Goal: Transaction & Acquisition: Purchase product/service

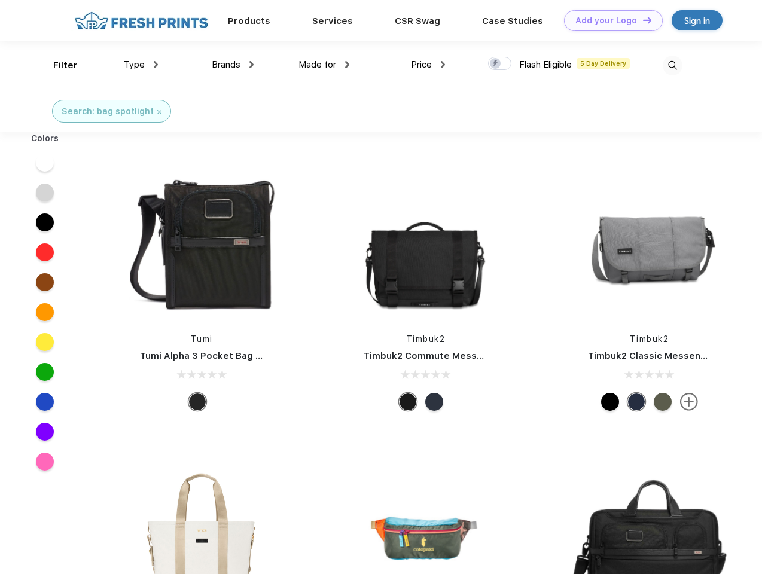
scroll to position [1, 0]
click at [609, 20] on link "Add your Logo Design Tool" at bounding box center [613, 20] width 99 height 21
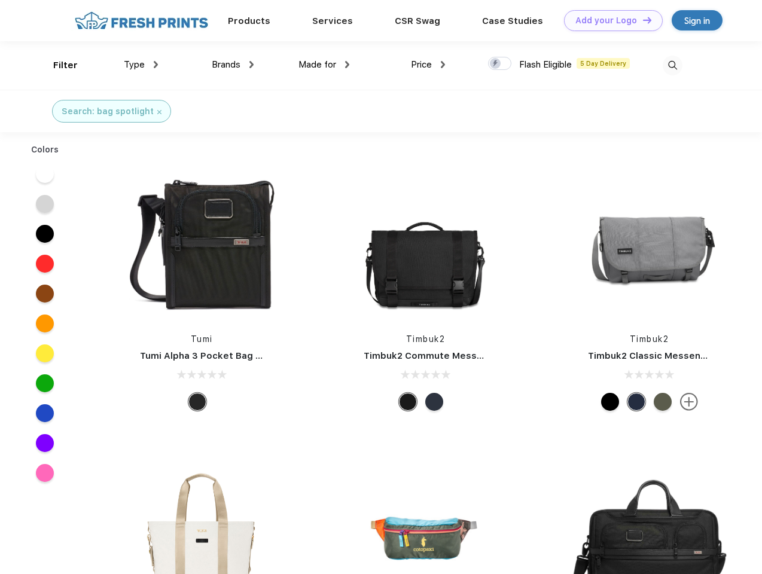
click at [0, 0] on div "Design Tool" at bounding box center [0, 0] width 0 height 0
click at [642, 20] on link "Add your Logo Design Tool" at bounding box center [613, 20] width 99 height 21
click at [57, 65] on div "Filter" at bounding box center [65, 66] width 25 height 14
click at [141, 65] on span "Type" at bounding box center [134, 64] width 21 height 11
click at [233, 65] on span "Brands" at bounding box center [226, 64] width 29 height 11
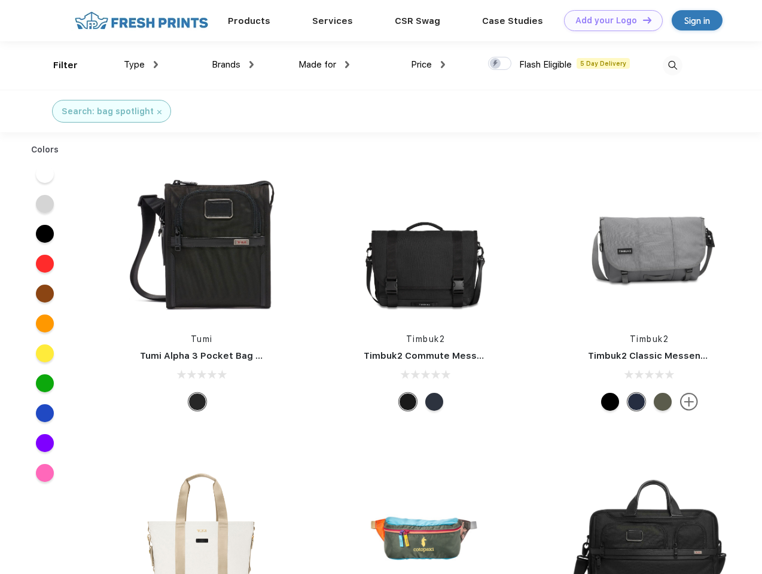
click at [324, 65] on span "Made for" at bounding box center [318, 64] width 38 height 11
click at [428, 65] on span "Price" at bounding box center [421, 64] width 21 height 11
click at [500, 64] on div at bounding box center [499, 63] width 23 height 13
click at [496, 64] on input "checkbox" at bounding box center [492, 60] width 8 height 8
click at [673, 65] on img at bounding box center [673, 66] width 20 height 20
